Goal: Information Seeking & Learning: Check status

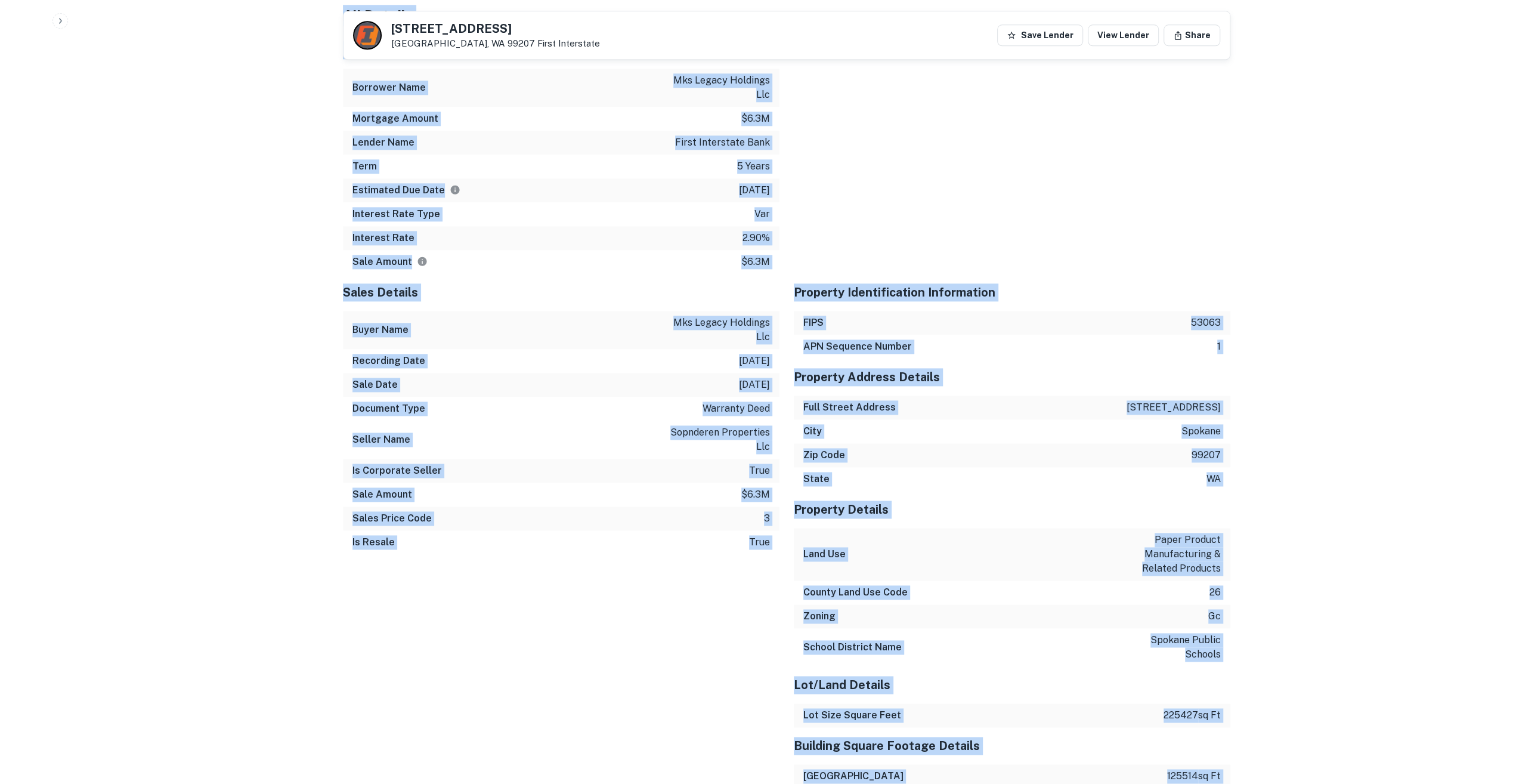
scroll to position [1250, 0]
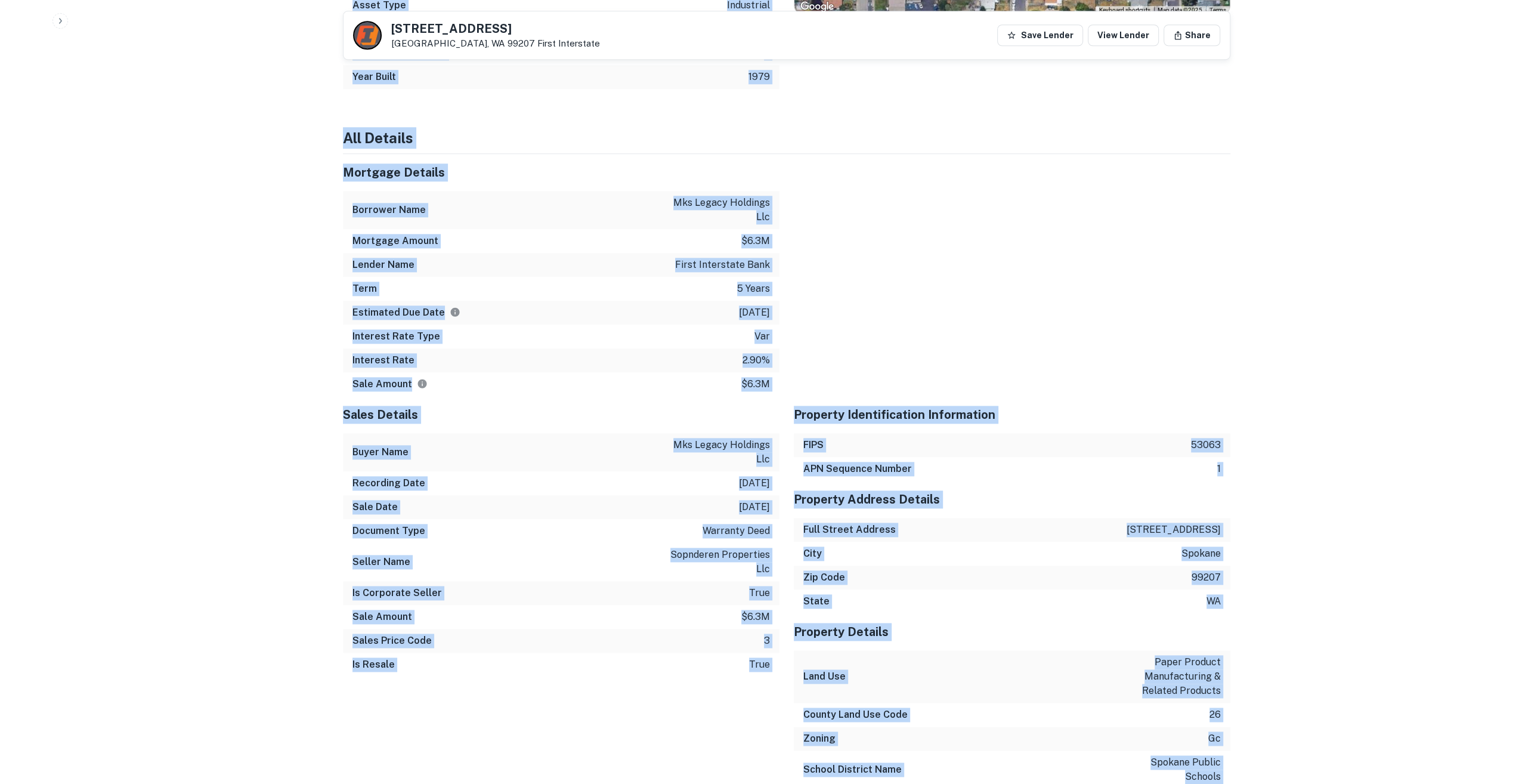
drag, startPoint x: 87, startPoint y: 304, endPoint x: 149, endPoint y: 322, distance: 64.6
click at [944, 236] on div at bounding box center [1005, 274] width 451 height 242
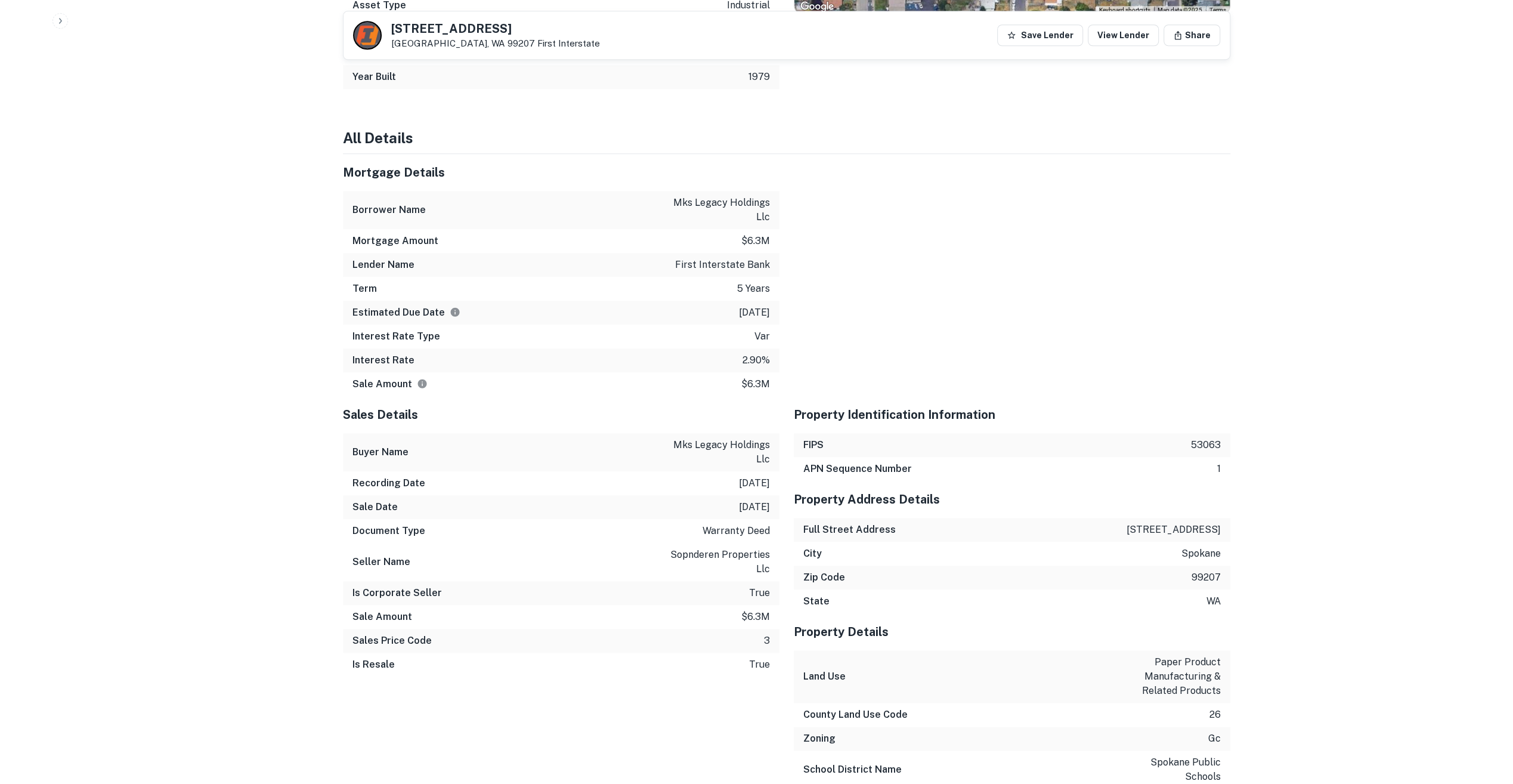
click at [939, 236] on div at bounding box center [1005, 274] width 451 height 242
